Goal: Information Seeking & Learning: Learn about a topic

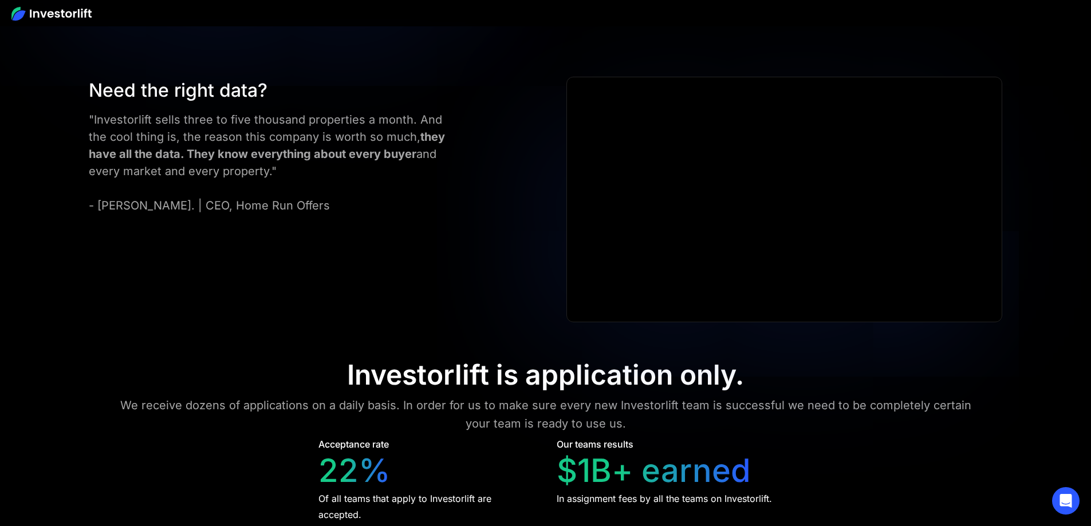
scroll to position [5270, 0]
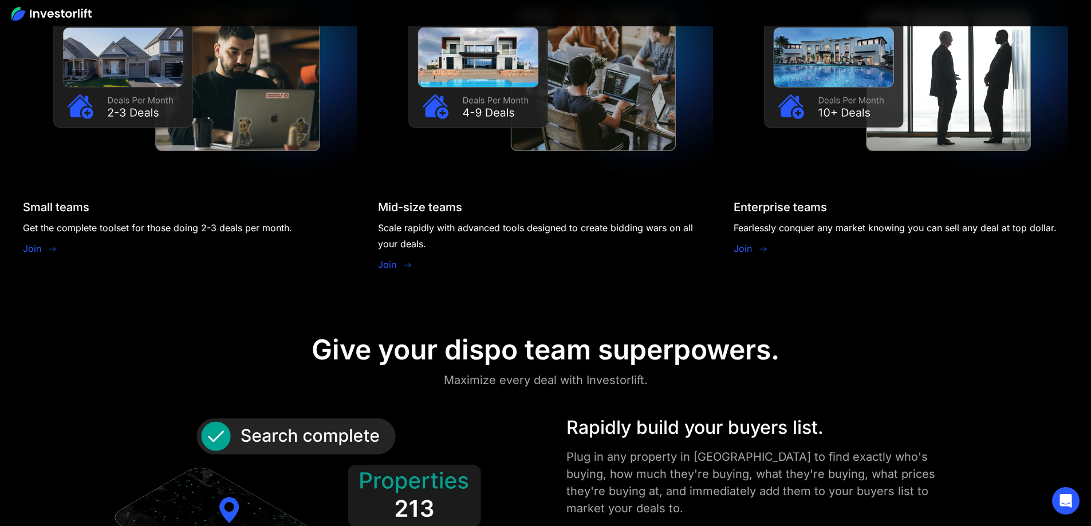
scroll to position [1166, 0]
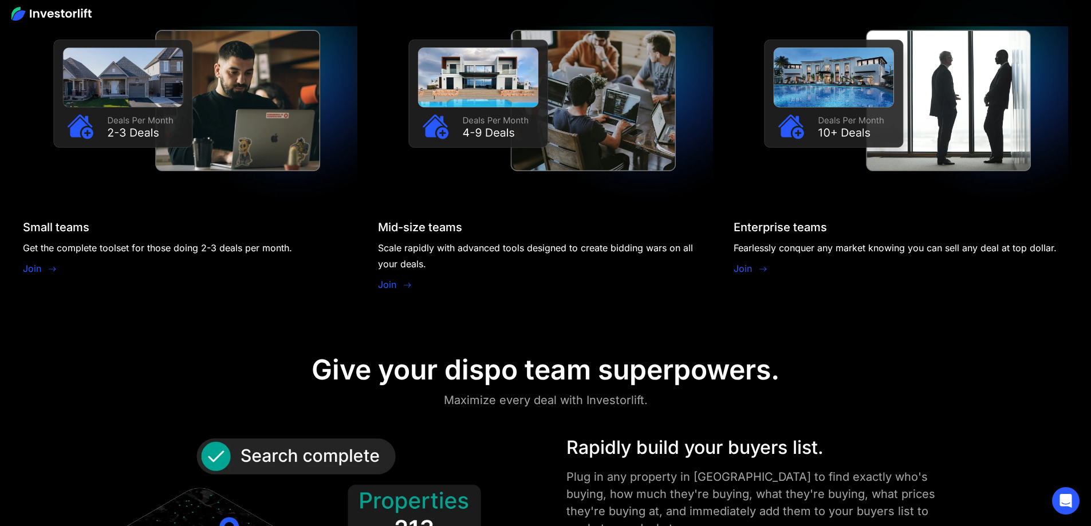
click at [41, 262] on link "Join" at bounding box center [32, 269] width 18 height 14
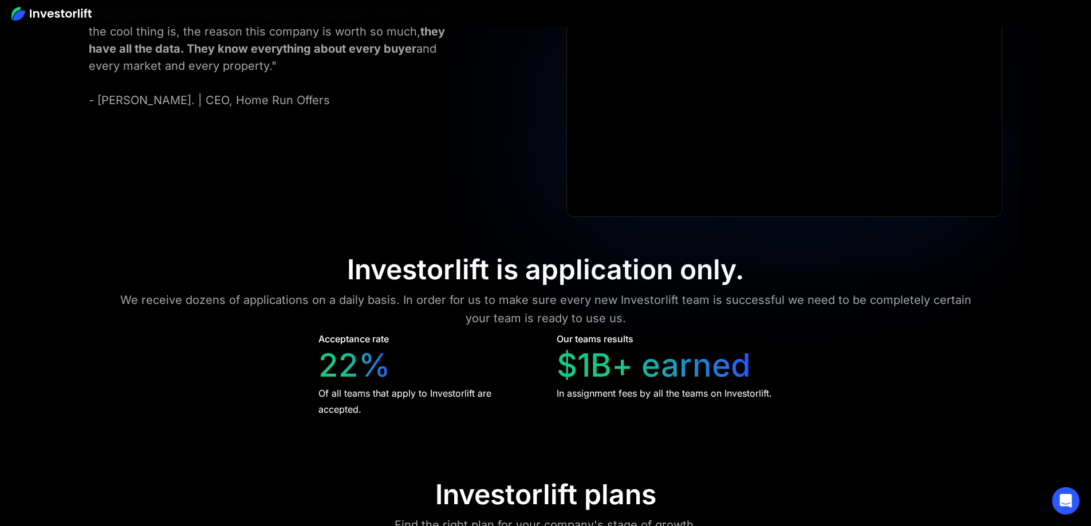
scroll to position [5233, 0]
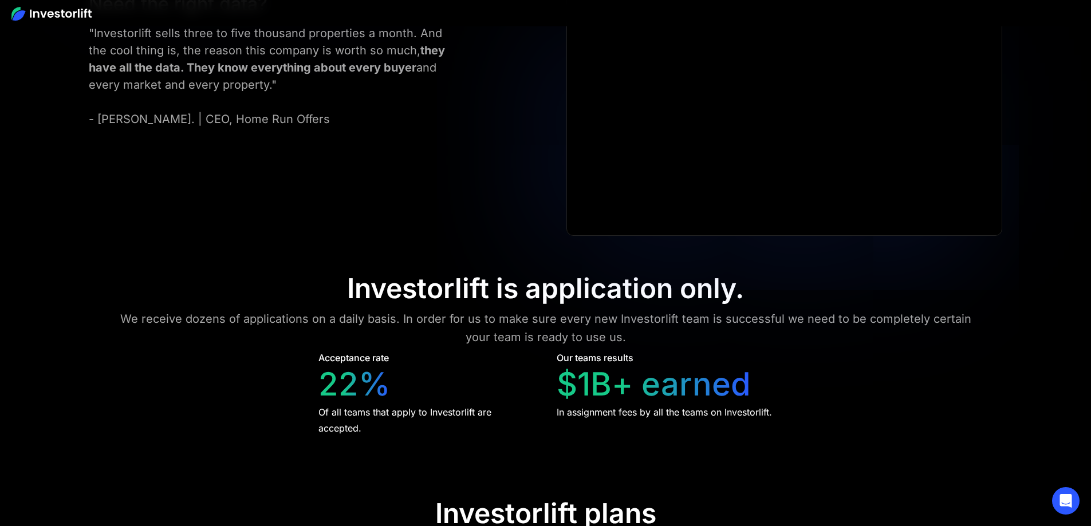
scroll to position [5634, 0]
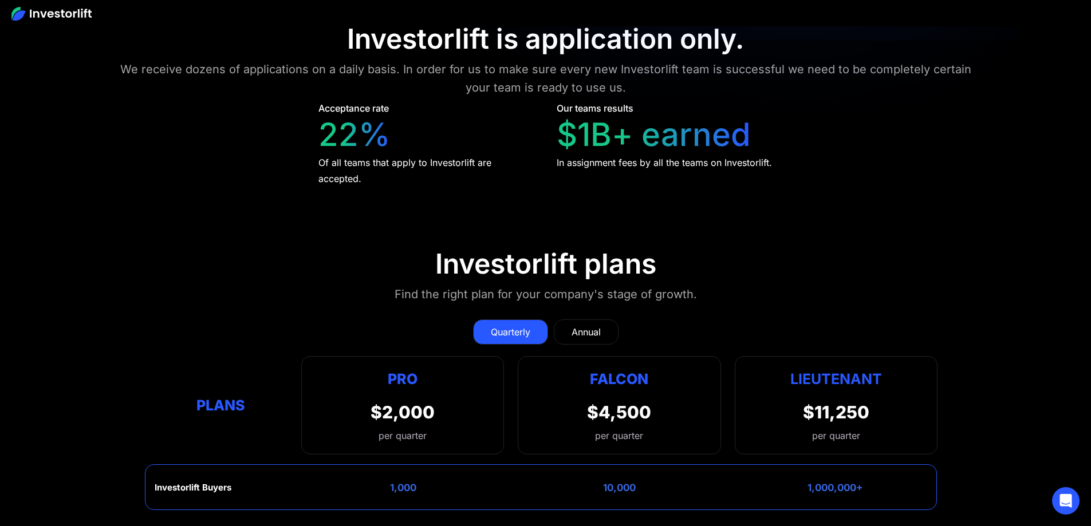
click at [62, 22] on div at bounding box center [545, 13] width 1091 height 26
click at [62, 16] on img at bounding box center [51, 14] width 80 height 14
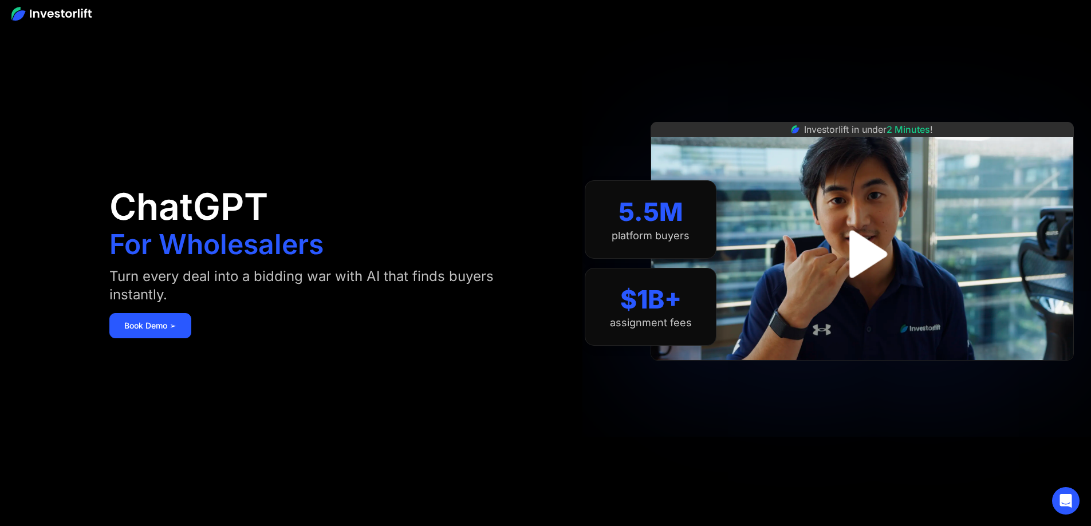
click at [892, 254] on img "open lightbox" at bounding box center [863, 254] width 86 height 86
